Goal: Task Accomplishment & Management: Use online tool/utility

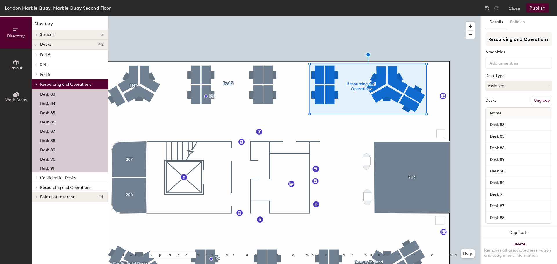
click at [536, 99] on button "Ungroup" at bounding box center [541, 101] width 21 height 10
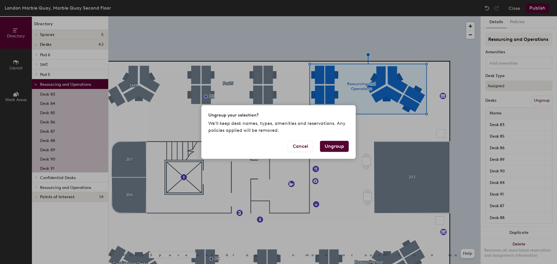
click at [334, 148] on button "Ungroup" at bounding box center [334, 146] width 29 height 11
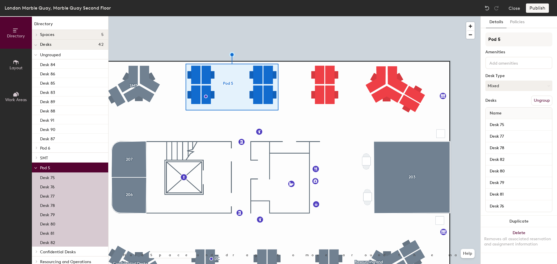
click at [542, 101] on button "Ungroup" at bounding box center [541, 101] width 21 height 10
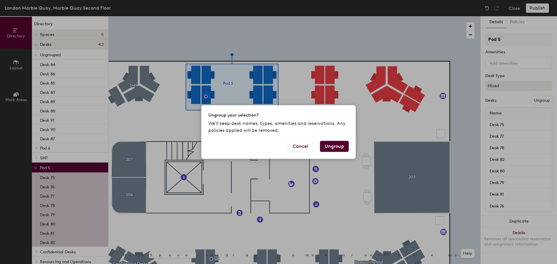
click at [334, 145] on button "Ungroup" at bounding box center [334, 146] width 29 height 11
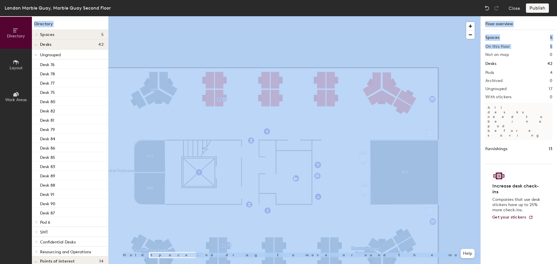
drag, startPoint x: 557, startPoint y: 8, endPoint x: 557, endPoint y: 48, distance: 40.1
click at [557, 48] on div "London Marble Quay, Marble Quay Second Floor Close Publish Directory Layout Wor…" at bounding box center [278, 132] width 557 height 264
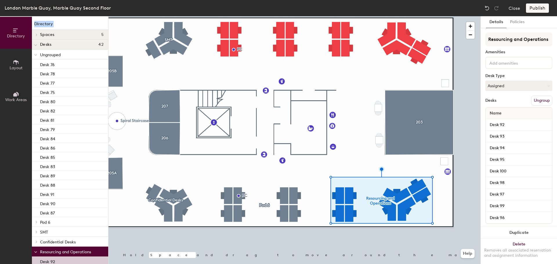
click at [535, 100] on button "Ungroup" at bounding box center [541, 101] width 21 height 10
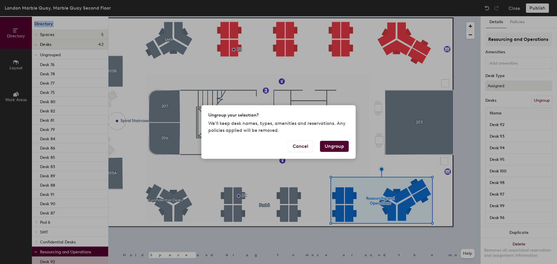
click at [340, 142] on button "Ungroup" at bounding box center [334, 146] width 29 height 11
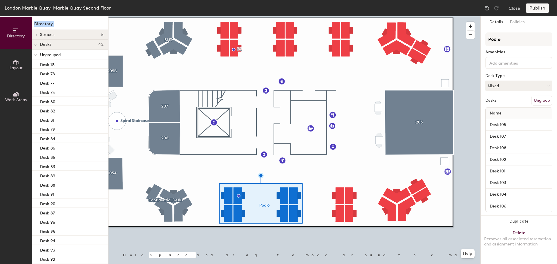
click at [543, 99] on button "Ungroup" at bounding box center [541, 101] width 21 height 10
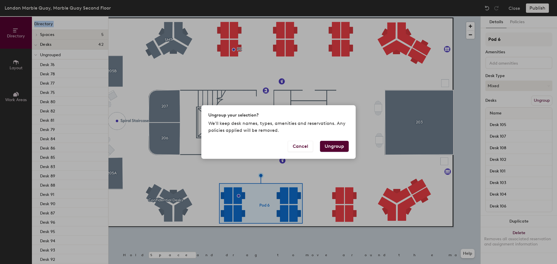
click at [333, 142] on button "Ungroup" at bounding box center [334, 146] width 29 height 11
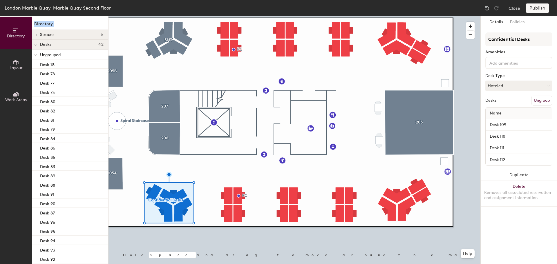
click at [547, 101] on button "Ungroup" at bounding box center [541, 101] width 21 height 10
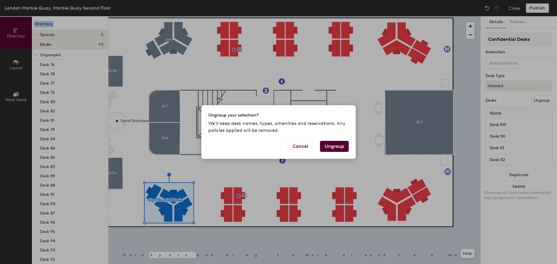
click at [338, 145] on button "Ungroup" at bounding box center [334, 146] width 29 height 11
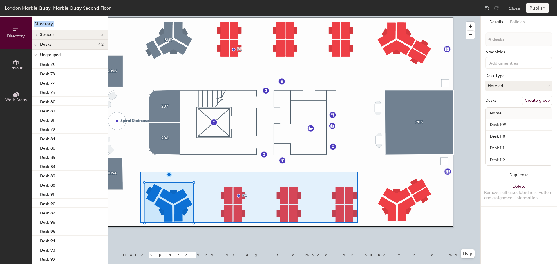
type input "16 desks"
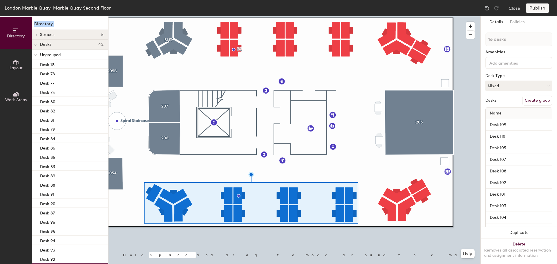
click at [534, 101] on button "Create group" at bounding box center [537, 101] width 30 height 10
click at [457, 39] on div "Directory Layout Work Areas Directory Spaces 5 203 205A 205B 206 207 Desks 42 U…" at bounding box center [278, 140] width 557 height 248
type input "Faculty Hot Desks"
click at [537, 88] on button "Mixed" at bounding box center [519, 86] width 67 height 10
click at [519, 121] on div "Hoteled" at bounding box center [515, 121] width 58 height 9
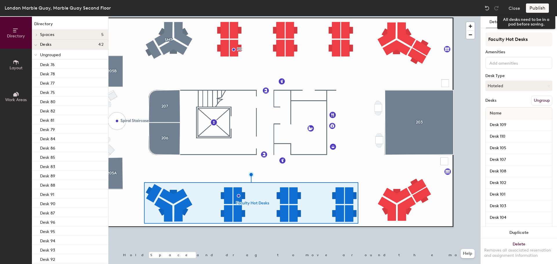
click at [542, 8] on div "Publish" at bounding box center [539, 7] width 26 height 9
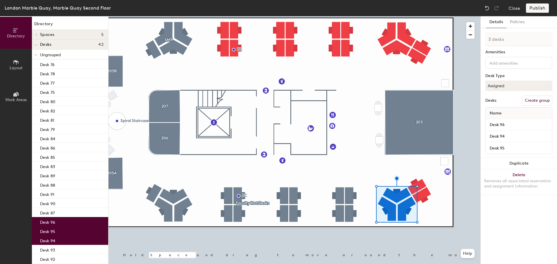
click at [534, 101] on button "Create group" at bounding box center [537, 101] width 30 height 10
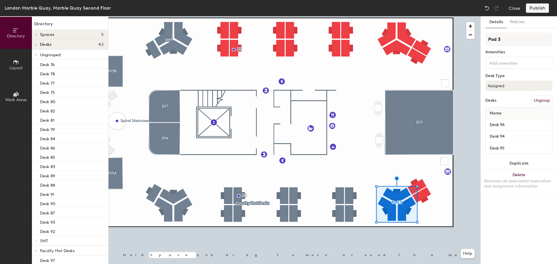
click at [465, 42] on div "Directory Layout Work Areas Directory Spaces 5 203 205A 205B 206 207 Desks 42 U…" at bounding box center [278, 140] width 557 height 248
type input "Events"
click at [529, 87] on button "Assigned" at bounding box center [519, 86] width 67 height 10
click at [520, 103] on div "Assigned" at bounding box center [515, 104] width 58 height 9
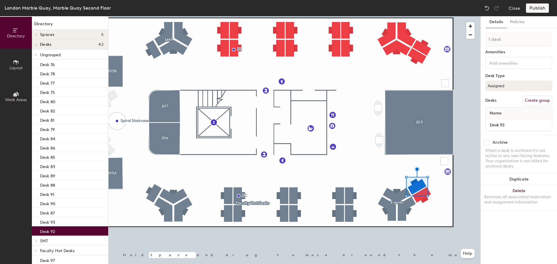
type input "2 desks"
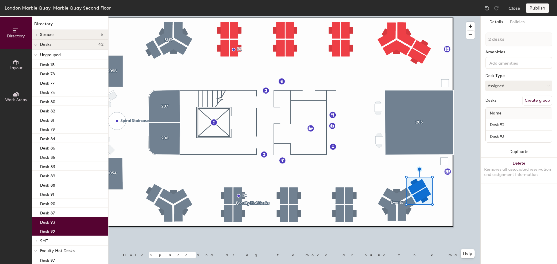
click at [535, 99] on button "Create group" at bounding box center [537, 101] width 30 height 10
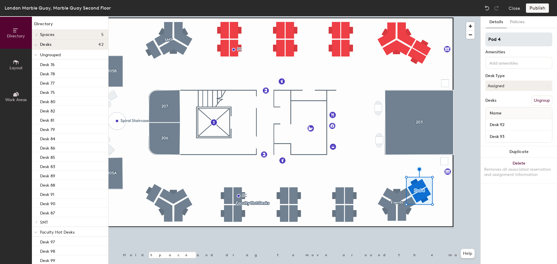
click at [456, 44] on div "Directory Layout Work Areas Directory Spaces 5 203 205A 205B 206 207 Desks 42 U…" at bounding box center [278, 140] width 557 height 248
type input "Hot Desks"
click at [532, 87] on button "Assigned" at bounding box center [519, 86] width 67 height 10
click at [517, 122] on div "Hoteled" at bounding box center [515, 121] width 58 height 9
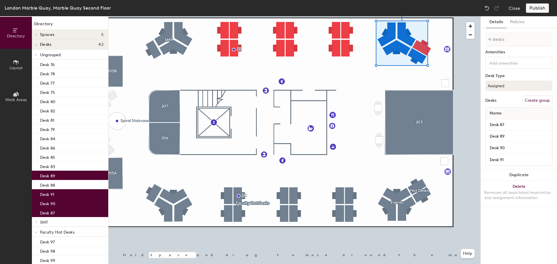
type input "3 desks"
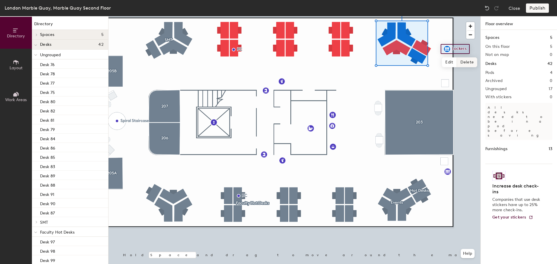
click at [464, 61] on span "Delete" at bounding box center [467, 62] width 20 height 10
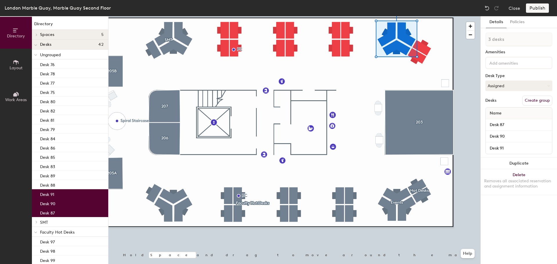
click at [536, 99] on button "Create group" at bounding box center [537, 101] width 30 height 10
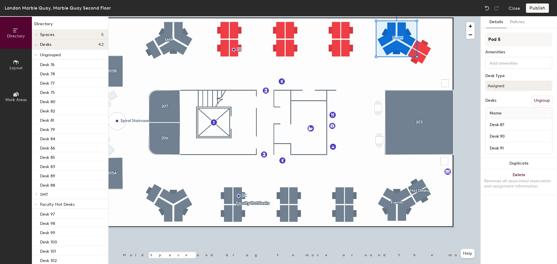
click at [468, 44] on div "Directory Layout Work Areas Directory Spaces 5 203 205A 205B 206 207 Desks 42 U…" at bounding box center [278, 140] width 557 height 248
type input "Res Life + Housing"
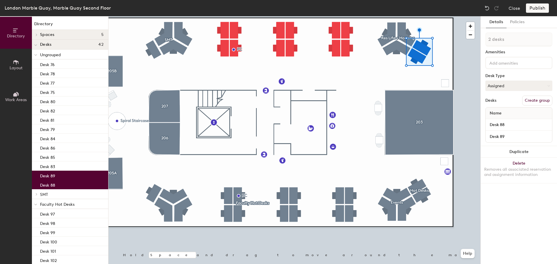
click at [541, 99] on button "Create group" at bounding box center [537, 101] width 30 height 10
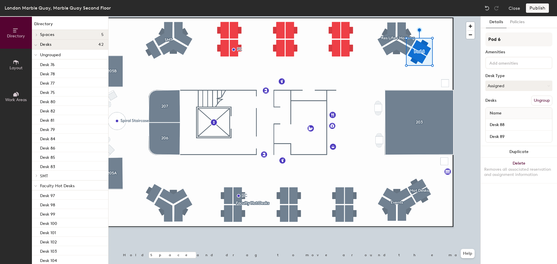
click at [477, 39] on div "Directory Layout Work Areas Directory Spaces 5 203 205A 205B 206 207 Desks 42 U…" at bounding box center [278, 140] width 557 height 248
type input "h"
type input "Hot Desks"
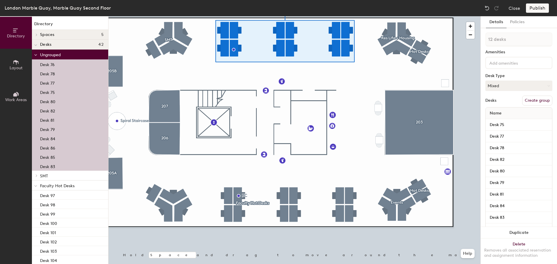
click at [535, 100] on button "Create group" at bounding box center [537, 101] width 30 height 10
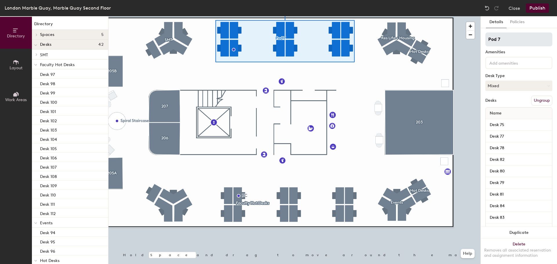
click at [463, 40] on div "Directory Layout Work Areas Directory Spaces 5 203 205A 205B 206 207 Desks 42 S…" at bounding box center [278, 140] width 557 height 248
type input "Hot Desks"
click at [470, 16] on div at bounding box center [295, 16] width 372 height 0
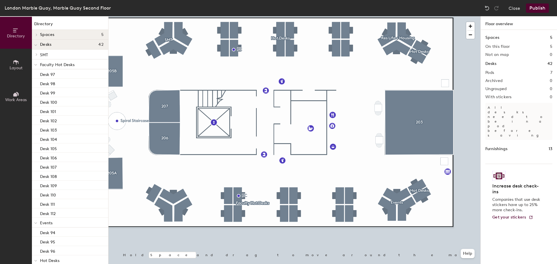
click at [536, 8] on button "Publish" at bounding box center [537, 7] width 23 height 9
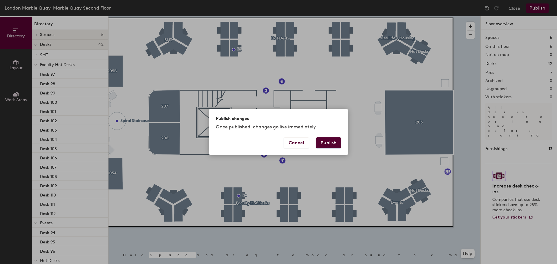
click at [327, 142] on button "Publish" at bounding box center [328, 143] width 25 height 11
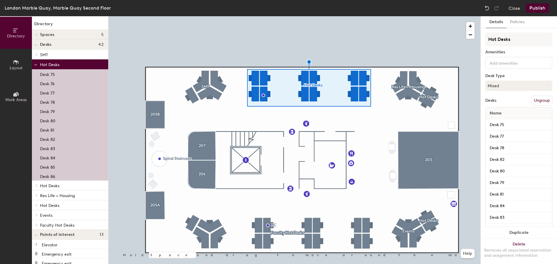
click at [539, 99] on button "Ungroup" at bounding box center [541, 101] width 21 height 10
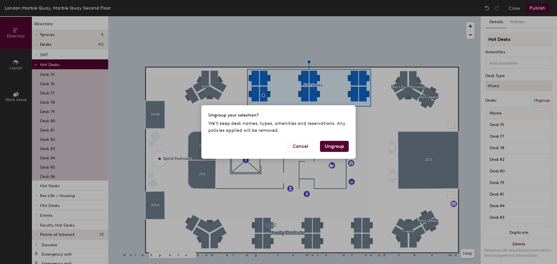
click at [337, 147] on button "Ungroup" at bounding box center [334, 146] width 29 height 11
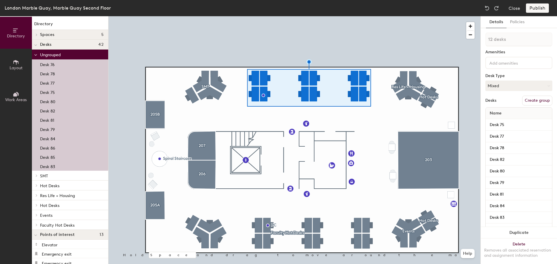
click at [354, 16] on div at bounding box center [295, 16] width 372 height 0
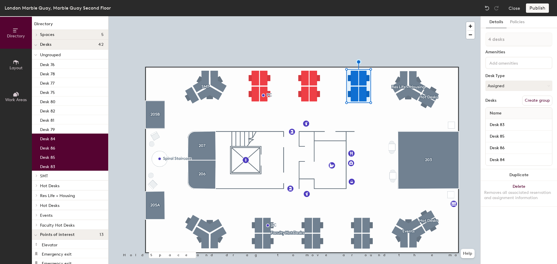
click at [543, 100] on button "Create group" at bounding box center [537, 101] width 30 height 10
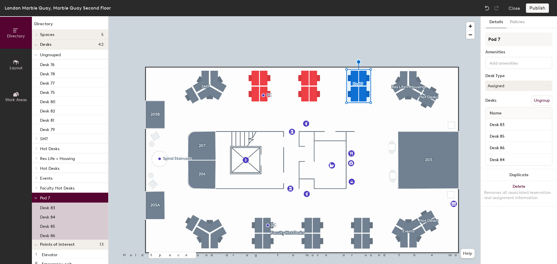
click at [473, 41] on div "Directory Layout Work Areas Directory Spaces 5 203 205A 205B 206 207 Desks 42 U…" at bounding box center [278, 140] width 557 height 248
type input "Hot Desks"
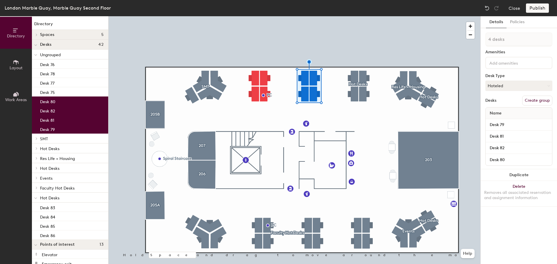
click at [537, 102] on button "Create group" at bounding box center [537, 101] width 30 height 10
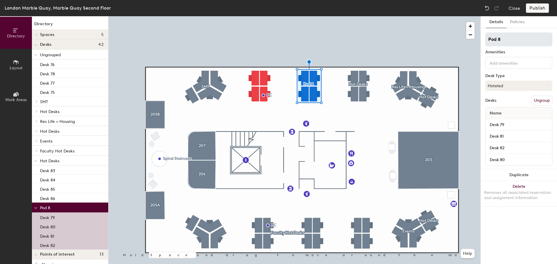
click at [454, 42] on div "Directory Layout Work Areas Directory Spaces 5 203 205A 205B 206 207 Desks 42 U…" at bounding box center [278, 140] width 557 height 248
type input "SST"
click at [520, 83] on button "Hoteled" at bounding box center [519, 86] width 67 height 10
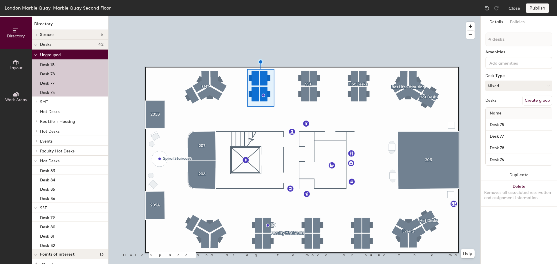
click at [538, 100] on button "Create group" at bounding box center [537, 101] width 30 height 10
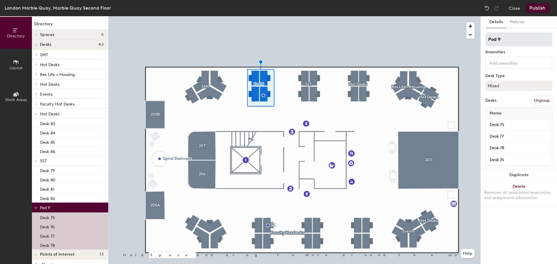
click at [455, 40] on div "Directory Layout Work Areas Directory Spaces 5 203 205A 205B 206 207 Desks 42 S…" at bounding box center [278, 140] width 557 height 248
type input "Student Res"
click at [530, 88] on button "Mixed" at bounding box center [519, 86] width 67 height 10
click at [526, 119] on div "Hoteled" at bounding box center [515, 121] width 58 height 9
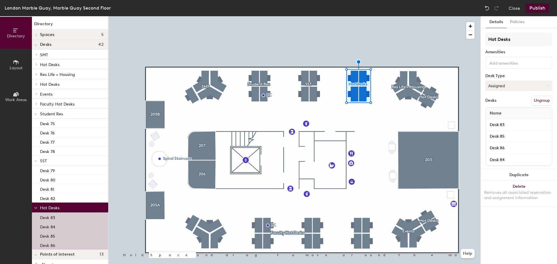
click at [521, 88] on button "Assigned" at bounding box center [519, 86] width 67 height 10
click at [516, 109] on div "Hot" at bounding box center [515, 112] width 58 height 9
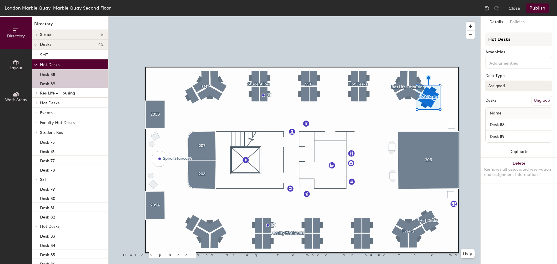
click at [512, 87] on button "Assigned" at bounding box center [519, 86] width 67 height 10
click at [505, 111] on div "Hot" at bounding box center [515, 112] width 58 height 9
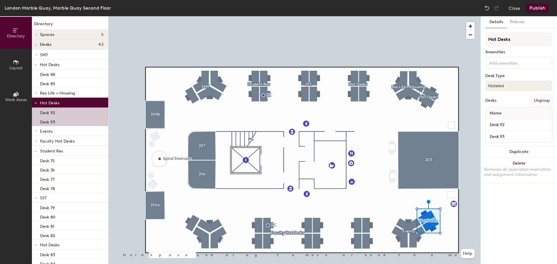
click at [516, 85] on button "Hoteled" at bounding box center [519, 86] width 67 height 10
click at [506, 112] on div "Hot" at bounding box center [515, 112] width 58 height 9
click at [537, 7] on button "Publish" at bounding box center [537, 7] width 23 height 9
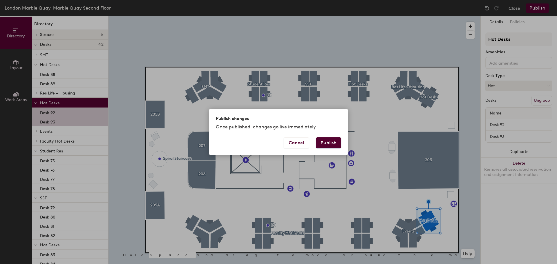
click at [327, 145] on button "Publish" at bounding box center [328, 143] width 25 height 11
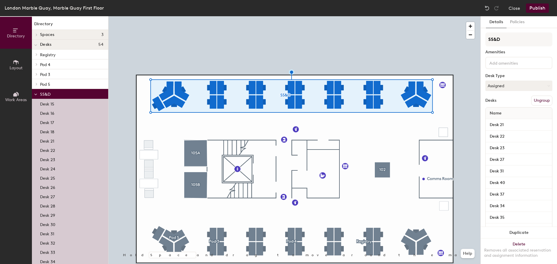
click at [540, 100] on button "Ungroup" at bounding box center [541, 101] width 21 height 10
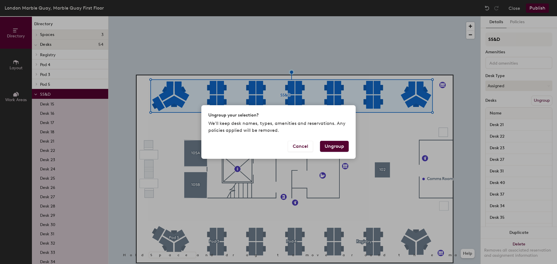
click at [342, 148] on button "Ungroup" at bounding box center [334, 146] width 29 height 11
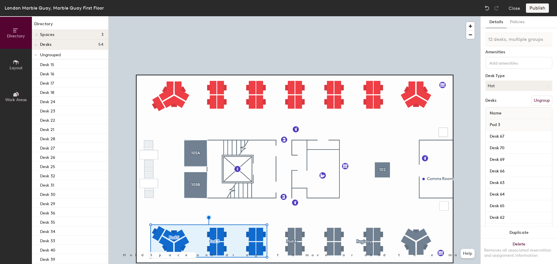
click at [537, 100] on button "Ungroup" at bounding box center [541, 101] width 21 height 10
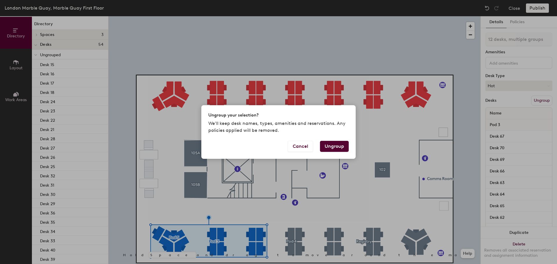
click at [338, 145] on button "Ungroup" at bounding box center [334, 146] width 29 height 11
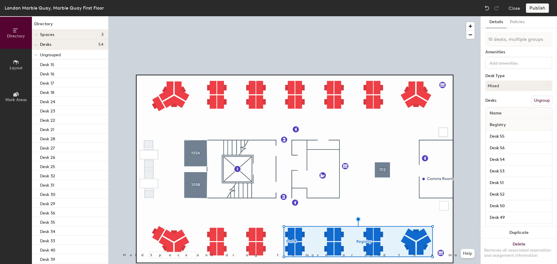
click at [538, 98] on button "Ungroup" at bounding box center [541, 101] width 21 height 10
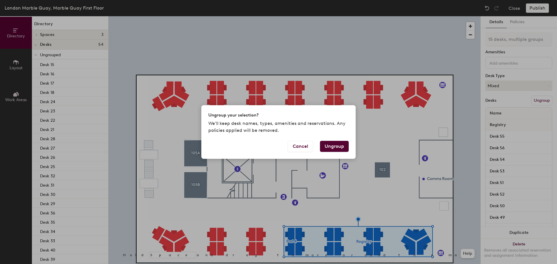
click at [339, 145] on button "Ungroup" at bounding box center [334, 146] width 29 height 11
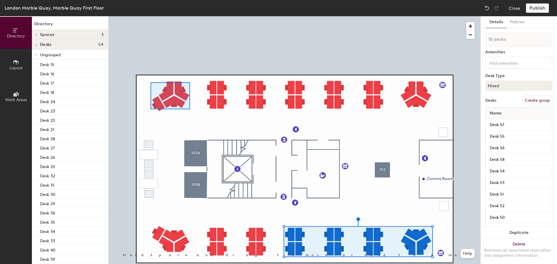
type input "4 desks"
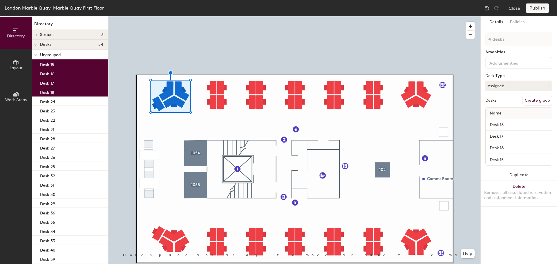
click at [534, 101] on button "Create group" at bounding box center [537, 101] width 30 height 10
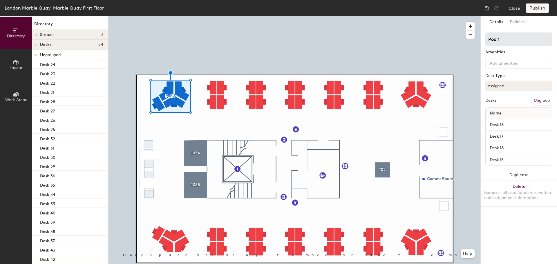
click at [423, 35] on div "Directory Layout Work Areas Directory Spaces 3 102 105A 105B Desks 54 Ungrouped…" at bounding box center [278, 140] width 557 height 248
type input "Academic Support"
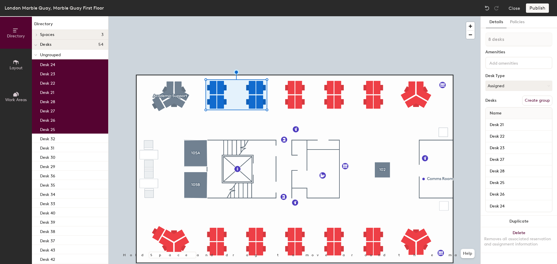
click at [533, 100] on button "Create group" at bounding box center [537, 101] width 30 height 10
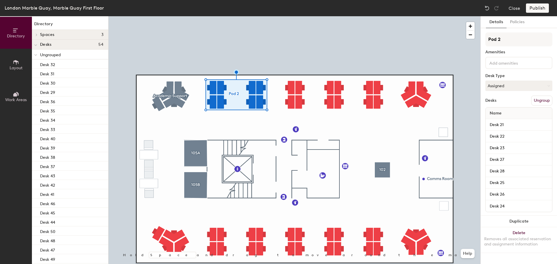
click at [462, 40] on div "Directory Layout Work Areas Directory Spaces 3 102 105A 105B Desks 54 Ungrouped…" at bounding box center [278, 140] width 557 height 248
type input "Academic Services"
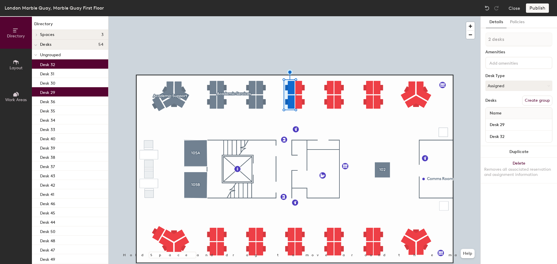
click at [536, 102] on button "Create group" at bounding box center [537, 101] width 30 height 10
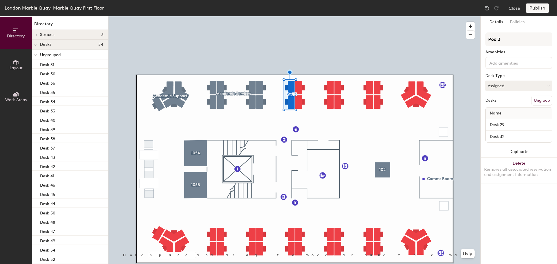
click at [479, 40] on div "Directory Layout Work Areas Directory Spaces 3 102 105A 105B Desks 54 Ungrouped…" at bounding box center [278, 140] width 557 height 248
click at [510, 39] on input "Visa#" at bounding box center [519, 40] width 67 height 14
type input "Visa"
click at [391, 16] on div at bounding box center [295, 16] width 372 height 0
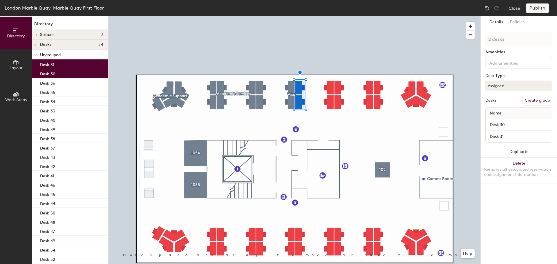
click at [538, 99] on button "Create group" at bounding box center [537, 101] width 30 height 10
click at [479, 41] on div "Directory Layout Work Areas Directory Spaces 3 102 105A 105B Desks 54 Ungrouped…" at bounding box center [278, 140] width 557 height 248
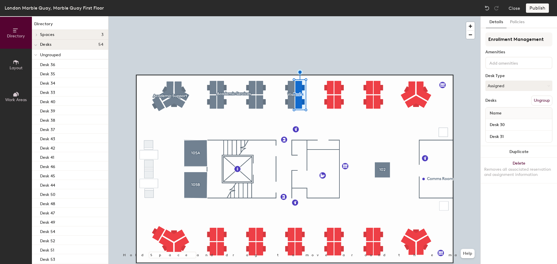
type input "Enrollment Management"
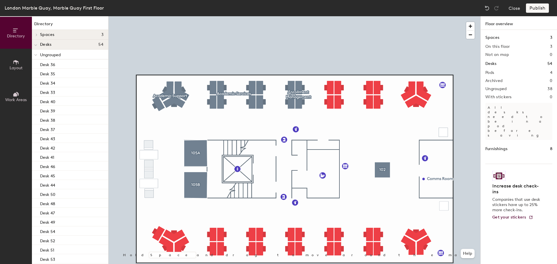
click at [298, 16] on div at bounding box center [295, 16] width 372 height 0
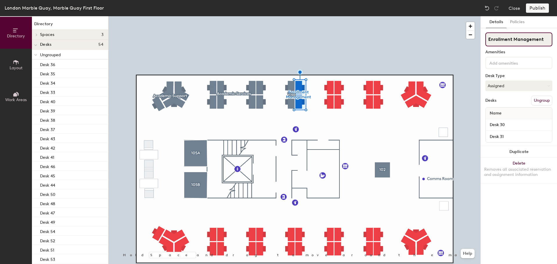
click at [430, 40] on div "Directory Layout Work Areas Directory Spaces 3 102 105A 105B Desks 54 Ungrouped…" at bounding box center [278, 140] width 557 height 248
type input "E.M."
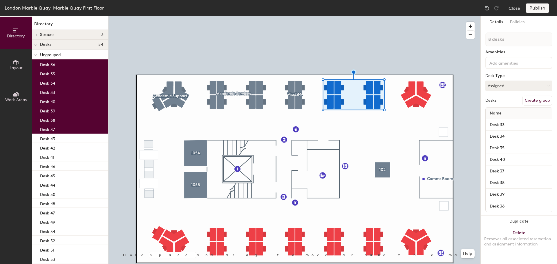
click at [539, 101] on button "Create group" at bounding box center [537, 101] width 30 height 10
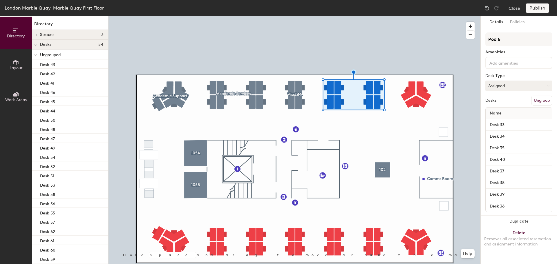
click at [529, 87] on button "Assigned" at bounding box center [519, 86] width 67 height 10
click at [520, 113] on div "Hot" at bounding box center [515, 112] width 58 height 9
click at [439, 38] on div "Directory Layout Work Areas Directory Spaces 3 102 105A 105B Desks 54 Ungrouped…" at bounding box center [278, 140] width 557 height 248
type input "Hot Desks"
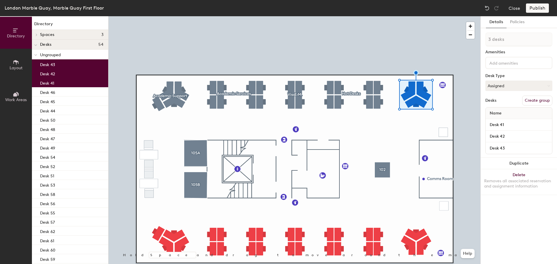
click at [535, 100] on button "Create group" at bounding box center [537, 101] width 30 height 10
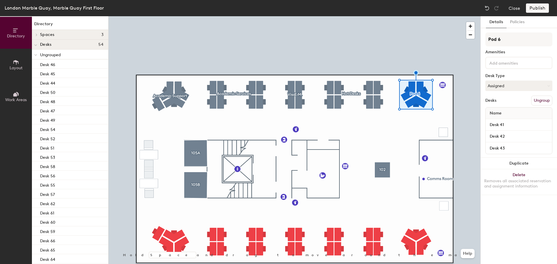
click at [472, 43] on div "Directory Layout Work Areas Directory Spaces 3 102 105A 105B Desks 54 Ungrouped…" at bounding box center [278, 140] width 557 height 248
type input "Timetable"
click at [408, 16] on div at bounding box center [295, 16] width 372 height 0
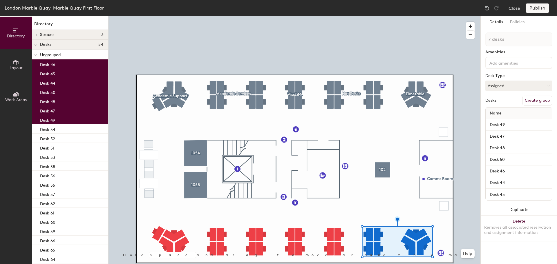
click at [541, 100] on button "Create group" at bounding box center [537, 101] width 30 height 10
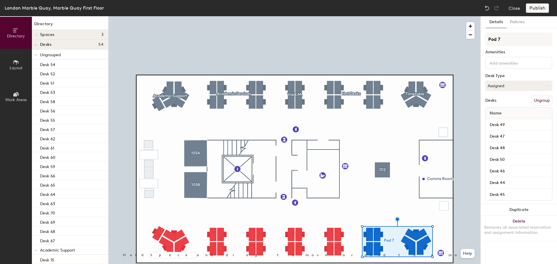
click at [464, 42] on div "Directory Layout Work Areas Directory Spaces 3 102 105A 105B Desks 54 Ungrouped…" at bounding box center [278, 140] width 557 height 248
type input "Registry & Assessments"
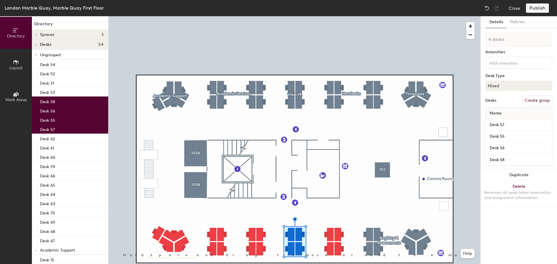
click at [538, 101] on button "Create group" at bounding box center [537, 101] width 30 height 10
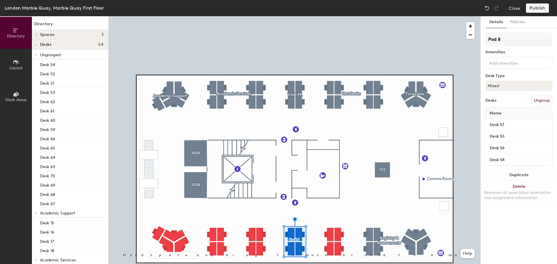
click at [456, 40] on div "Directory Layout Work Areas Directory Spaces 3 102 105A 105B Desks 54 Ungrouped…" at bounding box center [278, 140] width 557 height 248
type input "Quality"
click at [527, 84] on button "Mixed" at bounding box center [519, 86] width 67 height 10
click at [524, 121] on div "Hoteled" at bounding box center [515, 121] width 58 height 9
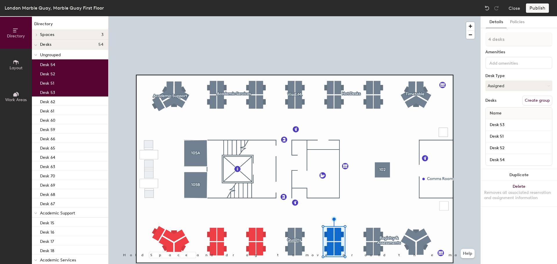
click at [540, 100] on button "Create group" at bounding box center [537, 101] width 30 height 10
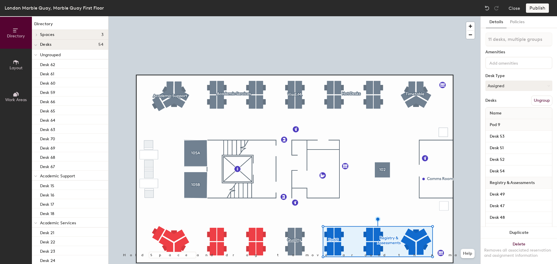
click at [539, 101] on button "Ungroup" at bounding box center [541, 101] width 21 height 10
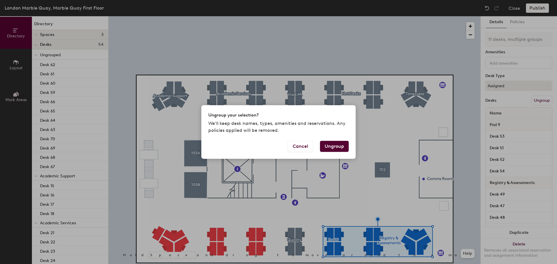
click at [337, 148] on button "Ungroup" at bounding box center [334, 146] width 29 height 11
type input "11 desks"
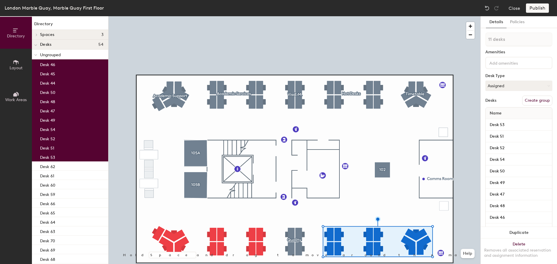
click at [537, 102] on button "Create group" at bounding box center [537, 101] width 30 height 10
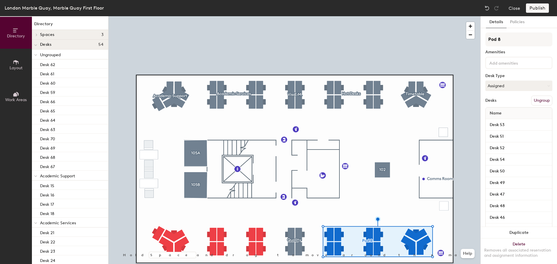
click at [480, 43] on div "Directory Layout Work Areas Directory Spaces 3 102 105A 105B Desks 54 Ungrouped…" at bounding box center [278, 140] width 557 height 248
type input "Registry & Assessments"
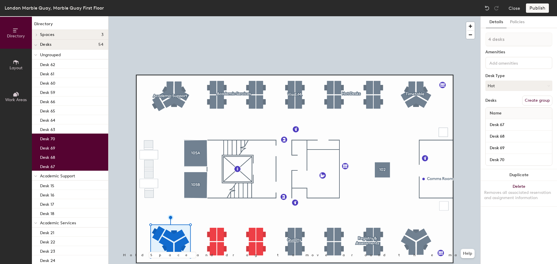
click at [540, 100] on button "Create group" at bounding box center [537, 101] width 30 height 10
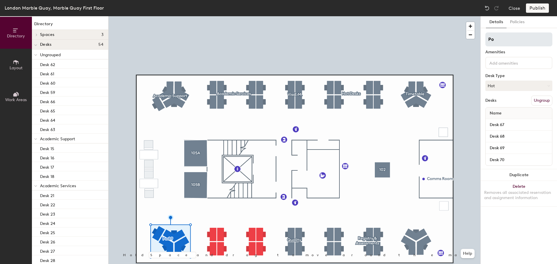
type input "P"
type input "Academic Support"
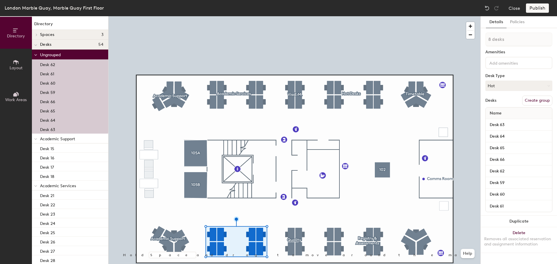
click at [544, 100] on button "Create group" at bounding box center [537, 101] width 30 height 10
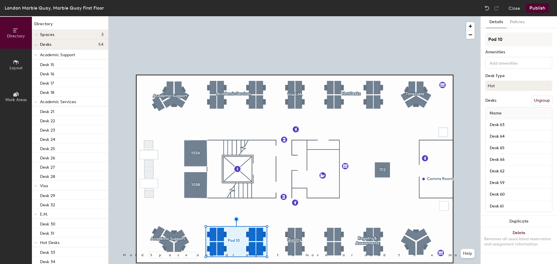
click at [471, 40] on div "Directory Layout Work Areas Directory Spaces 3 102 105A 105B Desks 54 Academic …" at bounding box center [278, 140] width 557 height 248
type input "Academic Advisors"
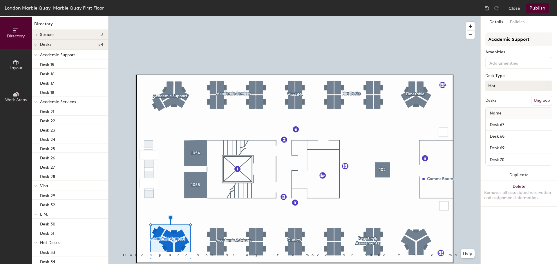
click at [544, 88] on button "Hot" at bounding box center [519, 86] width 67 height 10
click at [522, 103] on div "Assigned" at bounding box center [515, 104] width 58 height 9
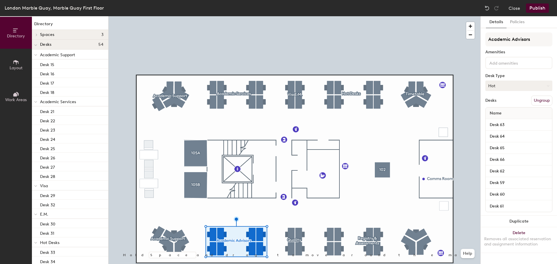
click at [537, 87] on button "Hot" at bounding box center [519, 86] width 67 height 10
click at [526, 121] on div "Hoteled" at bounding box center [515, 121] width 58 height 9
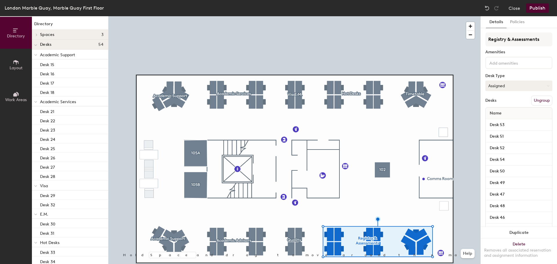
click at [524, 88] on button "Assigned" at bounding box center [519, 86] width 67 height 10
click at [525, 87] on button "Assigned" at bounding box center [519, 86] width 67 height 10
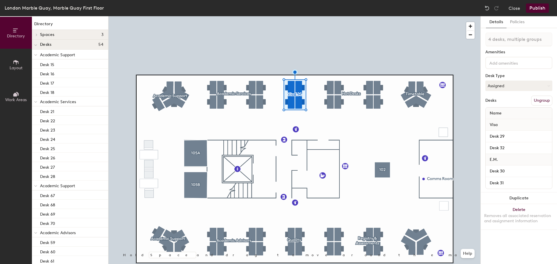
click at [530, 91] on div "4 desks, multiple groups Amenities Desk Type Assigned Desks Ungroup Name Visa D…" at bounding box center [519, 113] width 67 height 160
click at [530, 89] on button "Assigned" at bounding box center [519, 86] width 67 height 10
click at [521, 118] on div "Hoteled" at bounding box center [515, 121] width 58 height 9
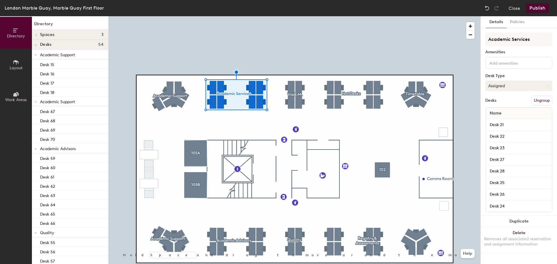
click at [519, 85] on button "Assigned" at bounding box center [519, 86] width 67 height 10
click at [506, 121] on div "Hoteled" at bounding box center [515, 121] width 58 height 9
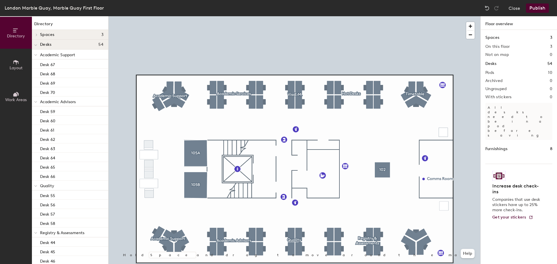
click at [536, 8] on button "Publish" at bounding box center [537, 7] width 23 height 9
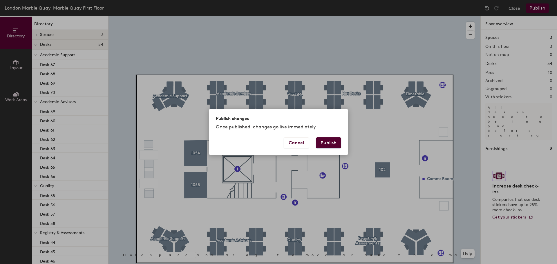
click at [328, 142] on button "Publish" at bounding box center [328, 143] width 25 height 11
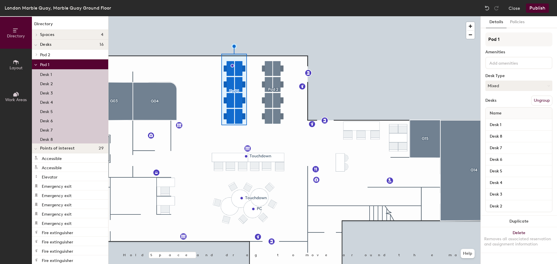
click at [540, 100] on button "Ungroup" at bounding box center [541, 101] width 21 height 10
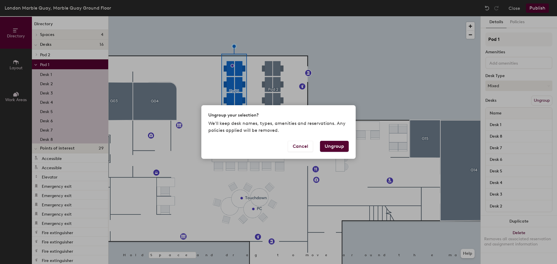
click at [337, 148] on button "Ungroup" at bounding box center [334, 146] width 29 height 11
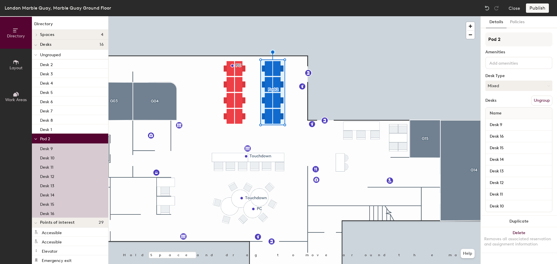
click at [546, 99] on button "Ungroup" at bounding box center [541, 101] width 21 height 10
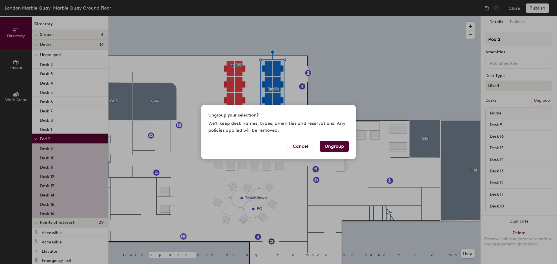
click at [342, 149] on button "Ungroup" at bounding box center [334, 146] width 29 height 11
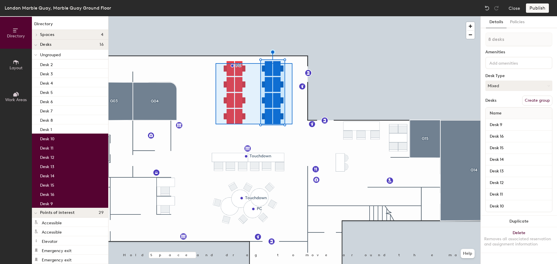
type input "16 desks"
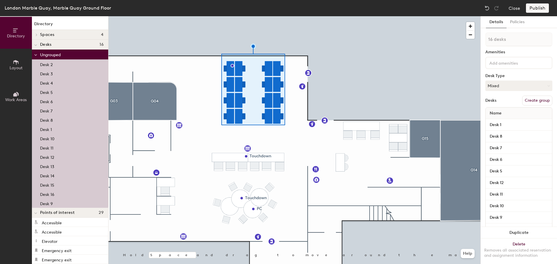
click at [540, 100] on button "Create group" at bounding box center [537, 101] width 30 height 10
click at [449, 41] on div "Directory Layout Work Areas Directory Spaces 4 G03 G04 G14 G15 Desks 16 Pod 1 D…" at bounding box center [278, 140] width 557 height 248
type input "PhD's & Faculty"
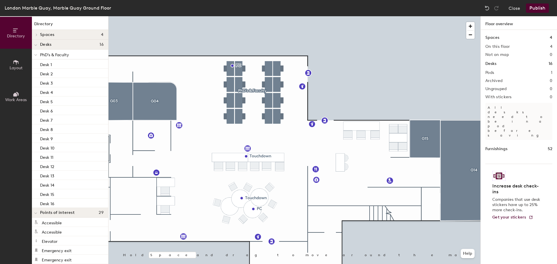
click at [541, 7] on button "Publish" at bounding box center [537, 7] width 23 height 9
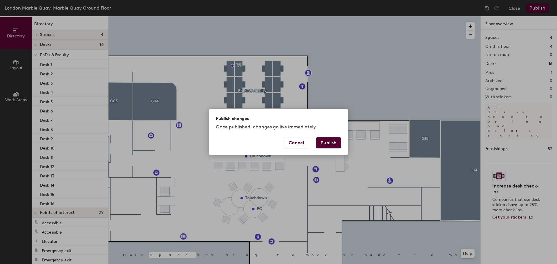
click at [329, 145] on button "Publish" at bounding box center [328, 143] width 25 height 11
